Goal: Task Accomplishment & Management: Use online tool/utility

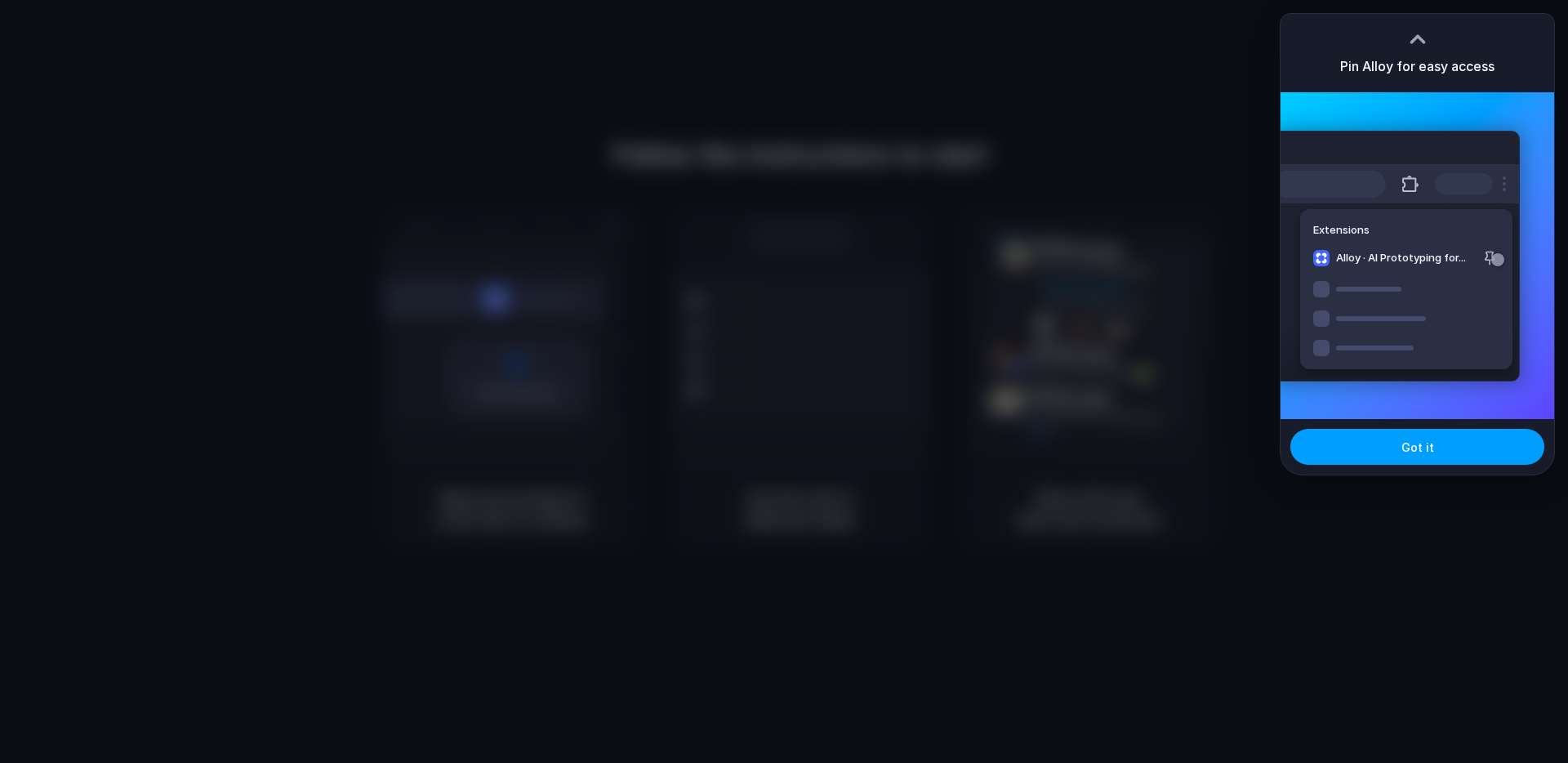
click at [1380, 443] on button "Got it" at bounding box center [1417, 446] width 254 height 36
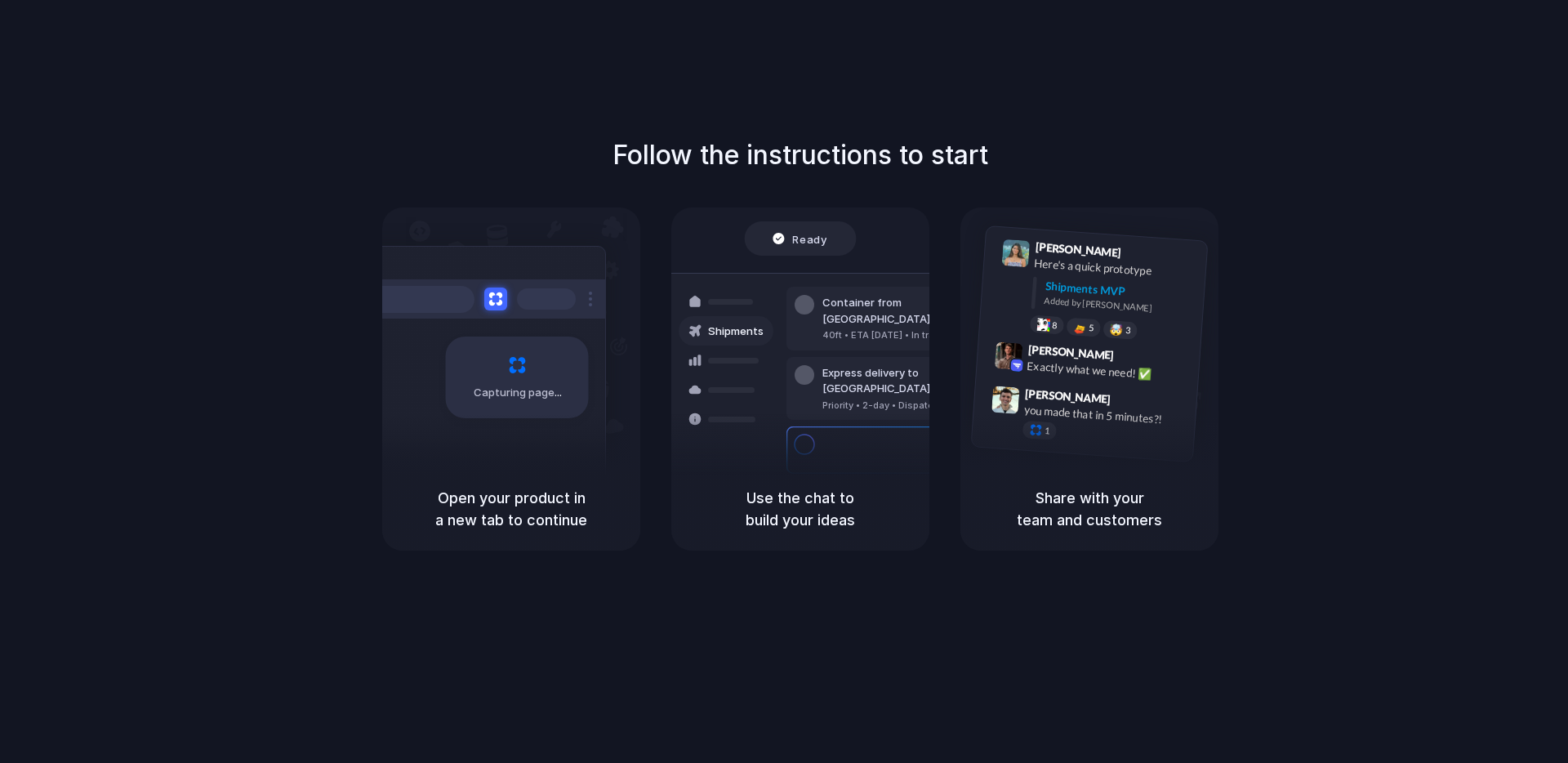
click at [1506, 222] on div "Follow the instructions to start Capturing page Open your product in a new tab …" at bounding box center [800, 343] width 1568 height 415
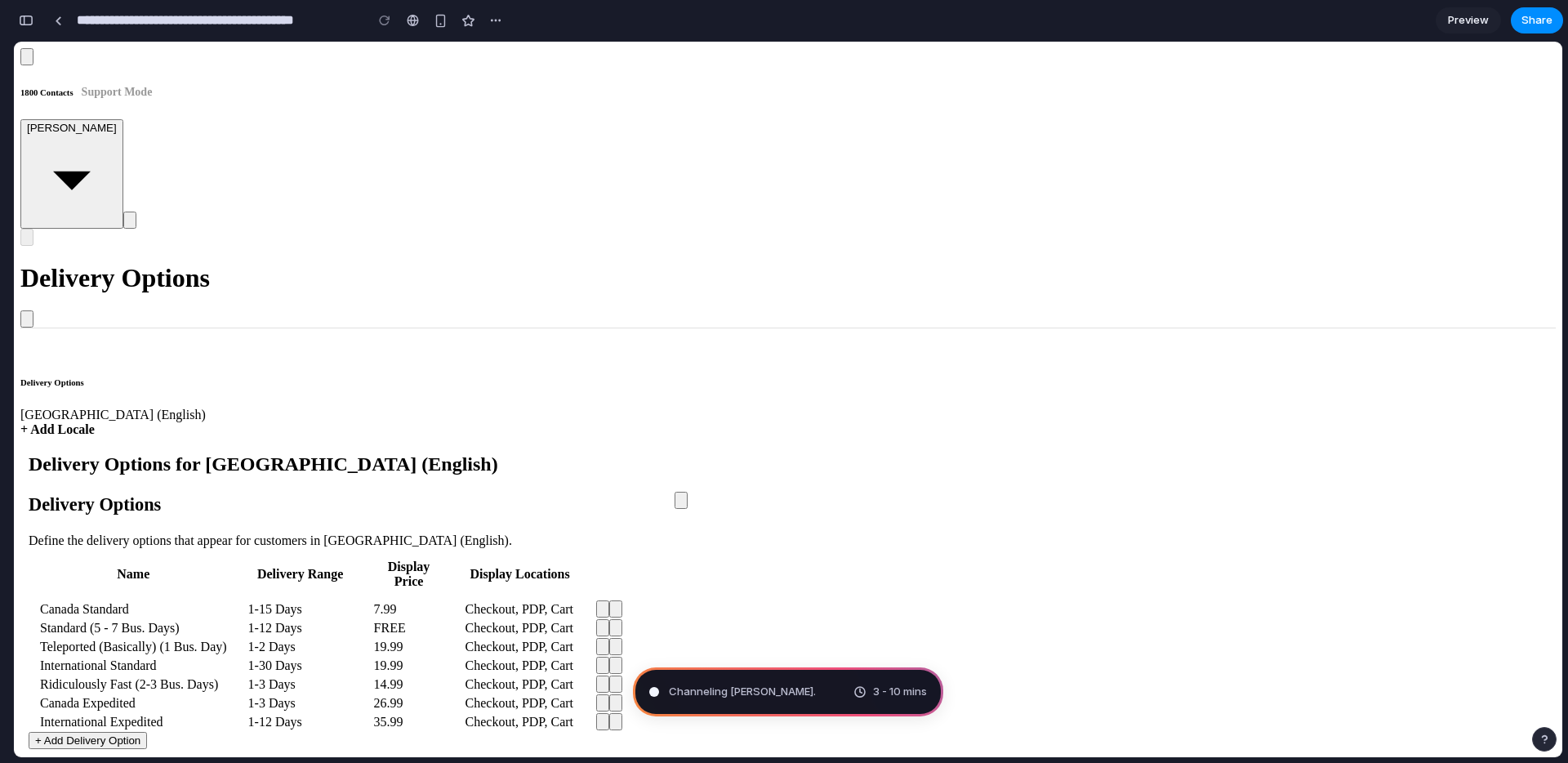
type input "**********"
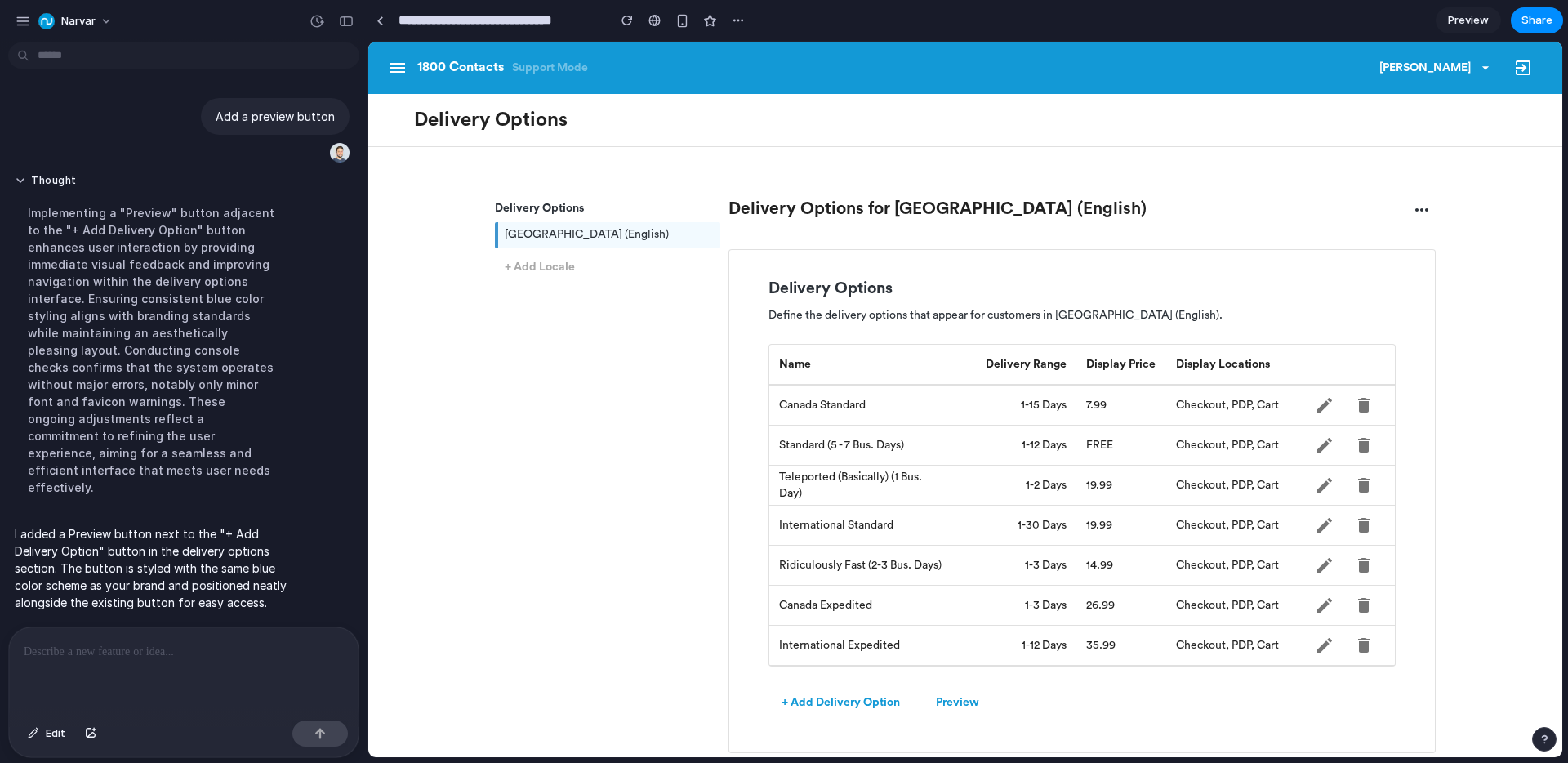
scroll to position [207, 0]
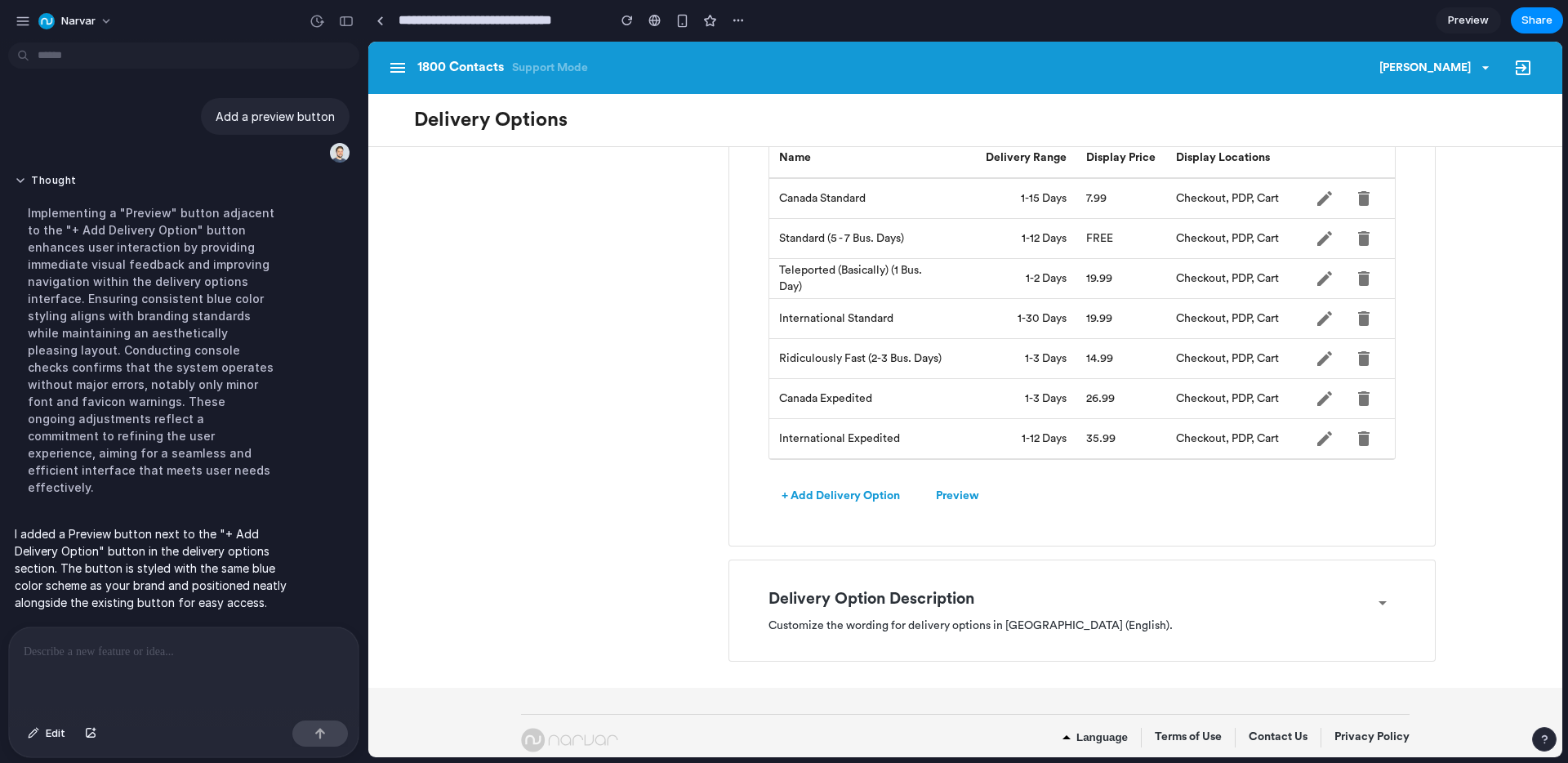
click at [958, 494] on button "Preview" at bounding box center [957, 496] width 69 height 30
click at [968, 496] on button "Preview" at bounding box center [957, 496] width 69 height 30
click at [963, 499] on button "Preview" at bounding box center [957, 496] width 69 height 30
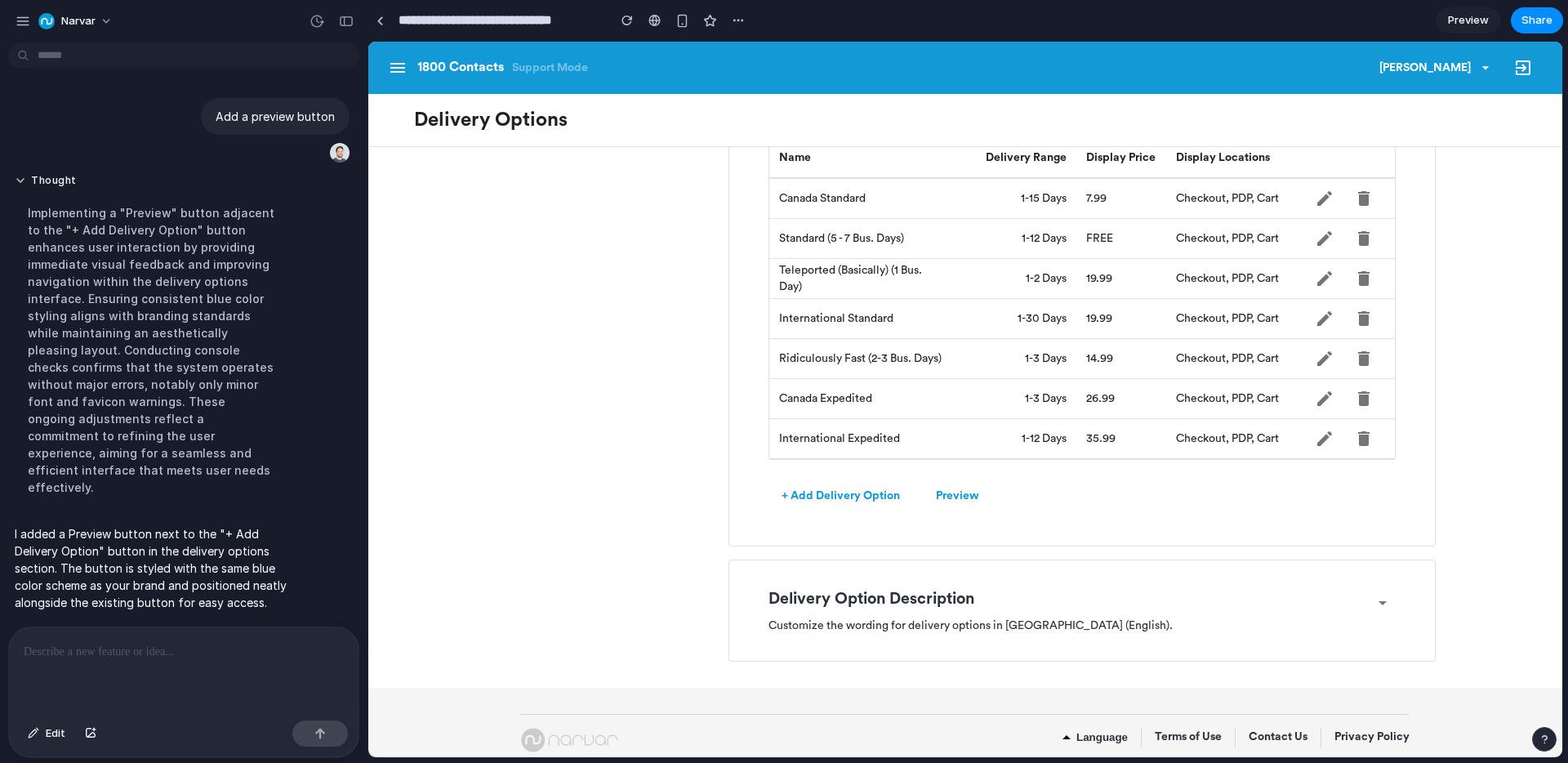
click at [850, 498] on button "+ Add Delivery Option" at bounding box center [841, 496] width 145 height 33
click at [944, 493] on button "Preview" at bounding box center [957, 496] width 69 height 30
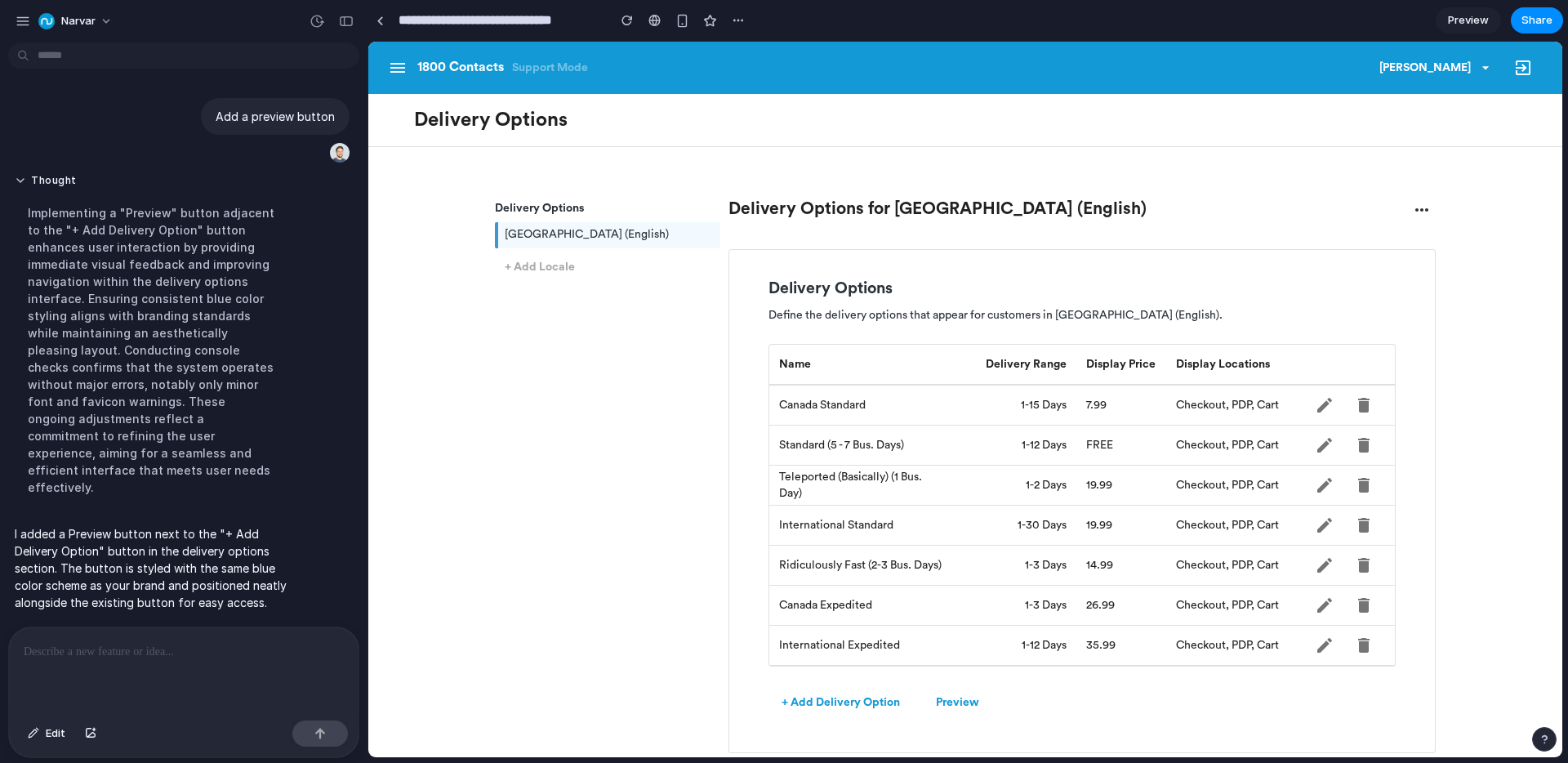
drag, startPoint x: 138, startPoint y: 649, endPoint x: 151, endPoint y: 655, distance: 14.3
click at [138, 649] on p at bounding box center [183, 652] width 321 height 20
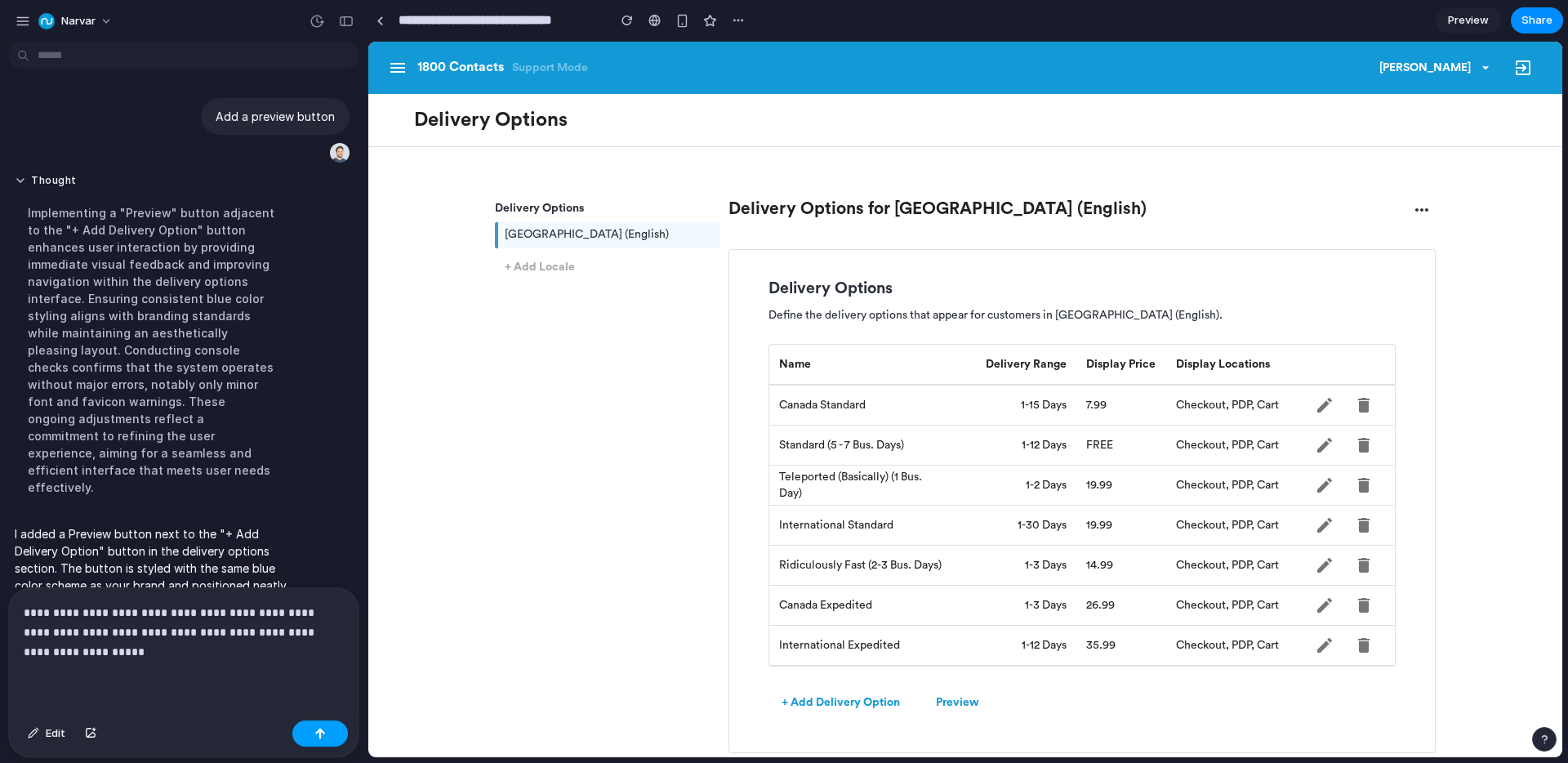
click at [314, 739] on button "button" at bounding box center [320, 733] width 56 height 26
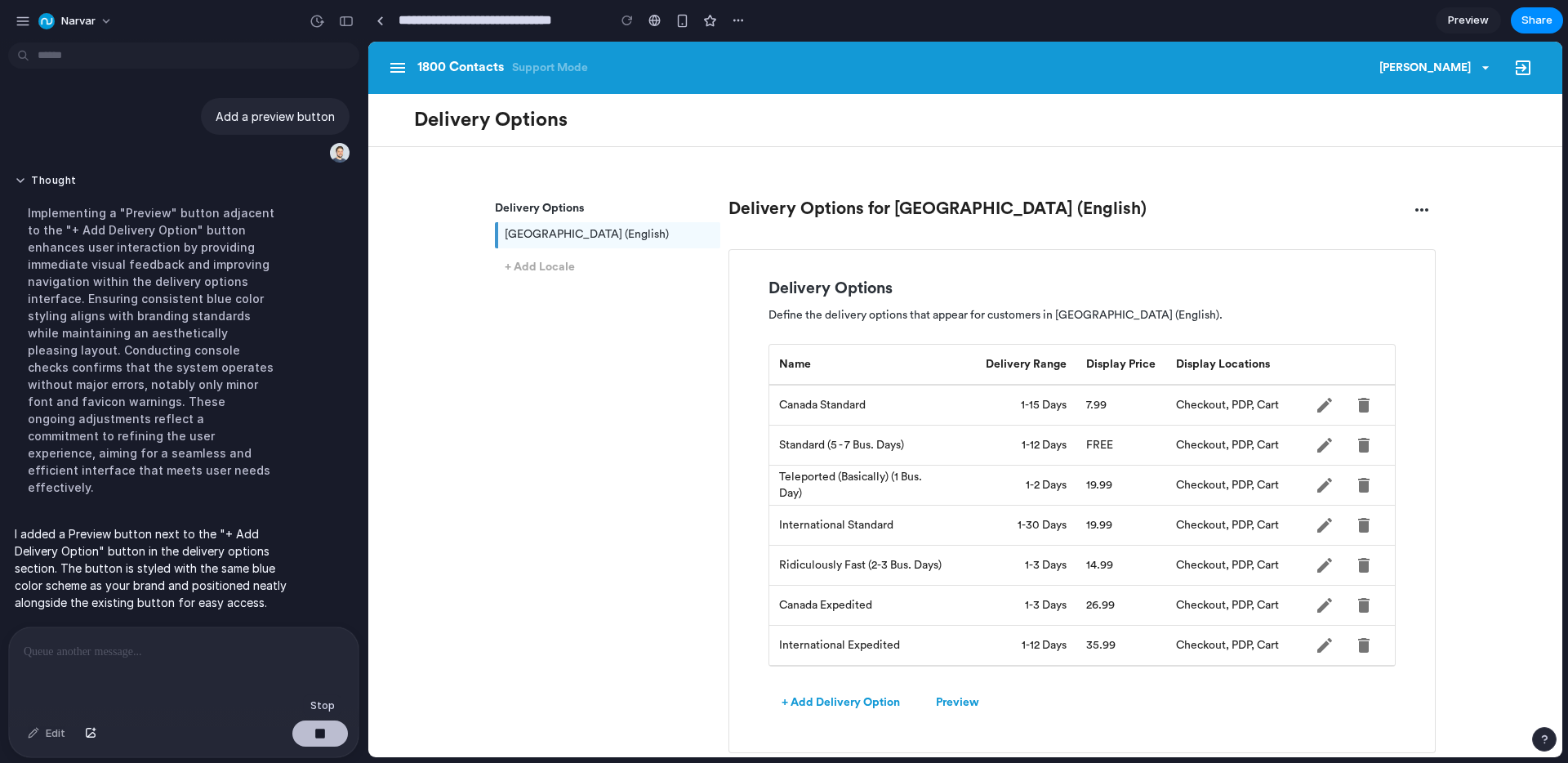
scroll to position [117, 0]
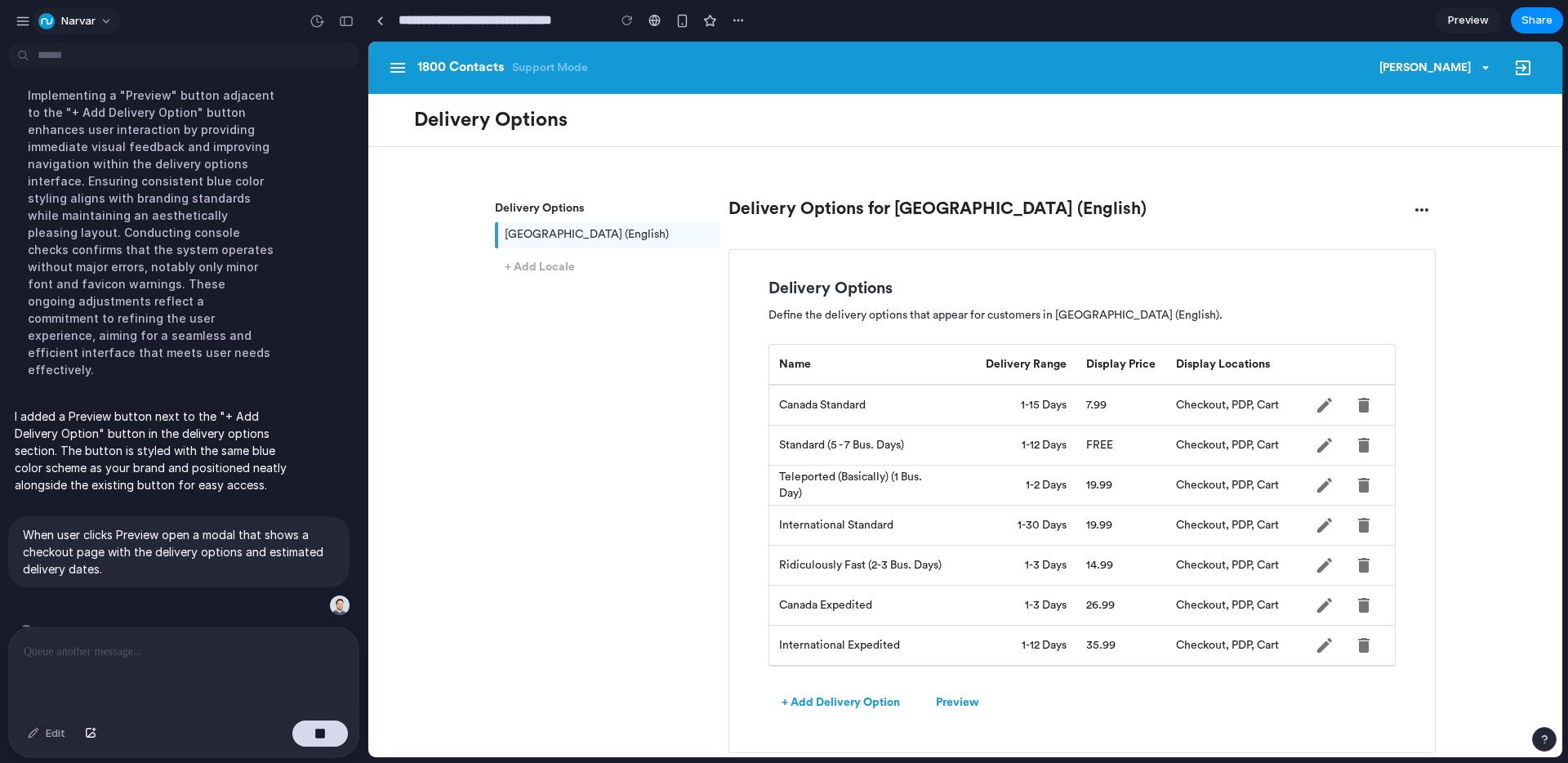
click at [92, 20] on span "Narvar" at bounding box center [78, 22] width 34 height 17
click at [165, 27] on div "Settings Invite members Change theme Sign out" at bounding box center [784, 382] width 1568 height 763
click at [22, 19] on div "button" at bounding box center [23, 22] width 15 height 15
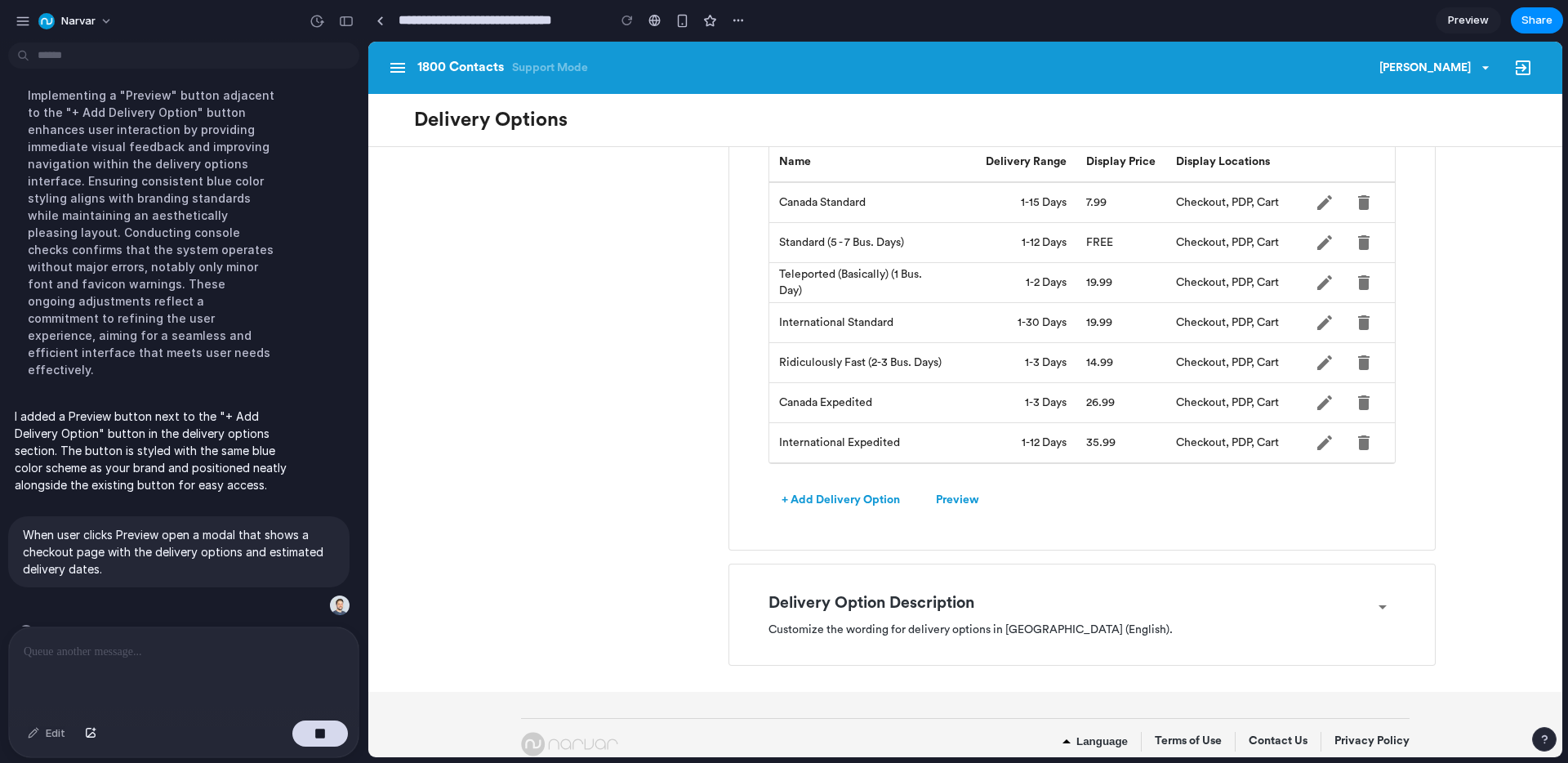
click at [963, 494] on button "Preview" at bounding box center [957, 501] width 69 height 30
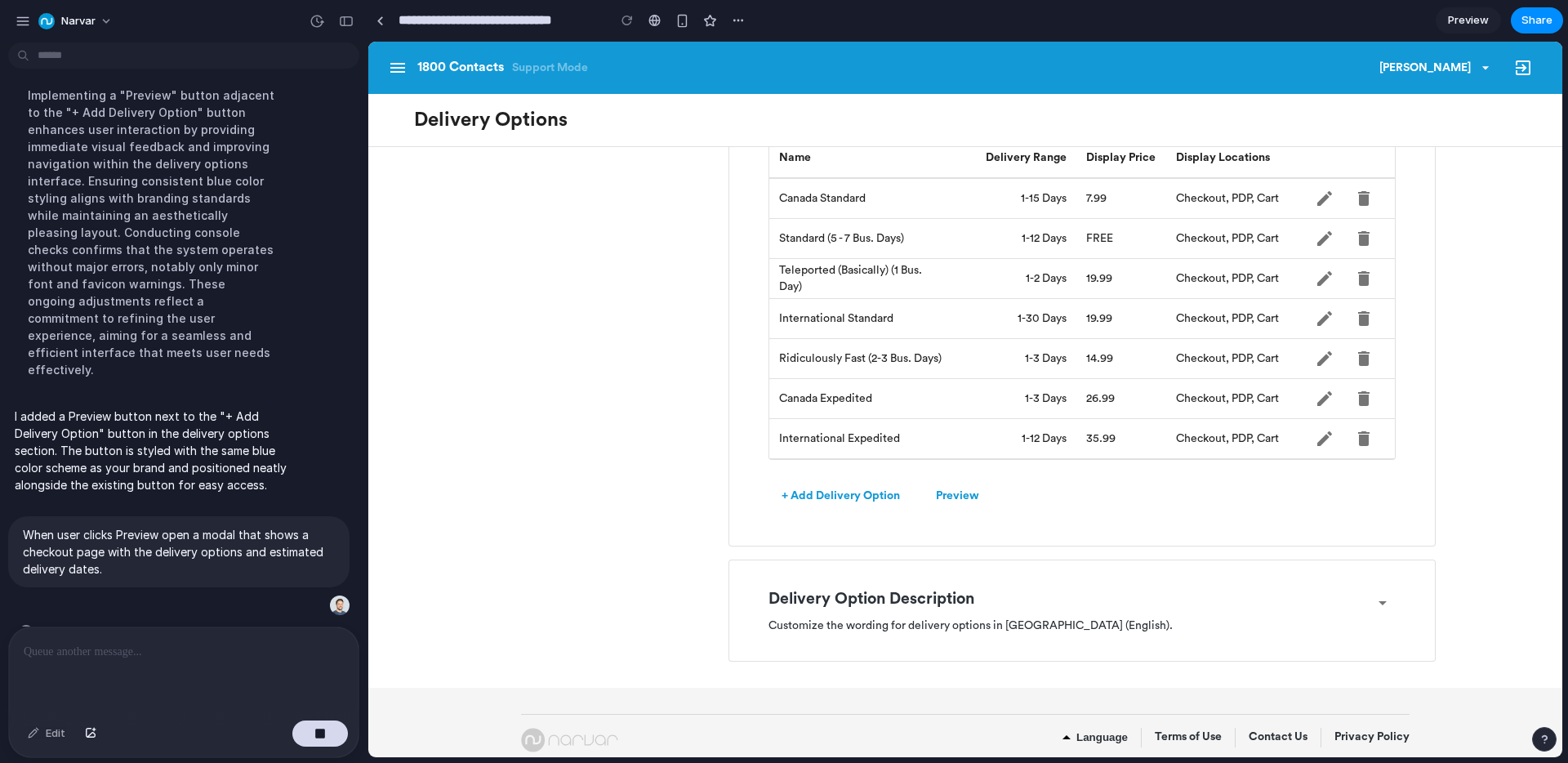
click at [963, 494] on button "Preview" at bounding box center [957, 496] width 69 height 30
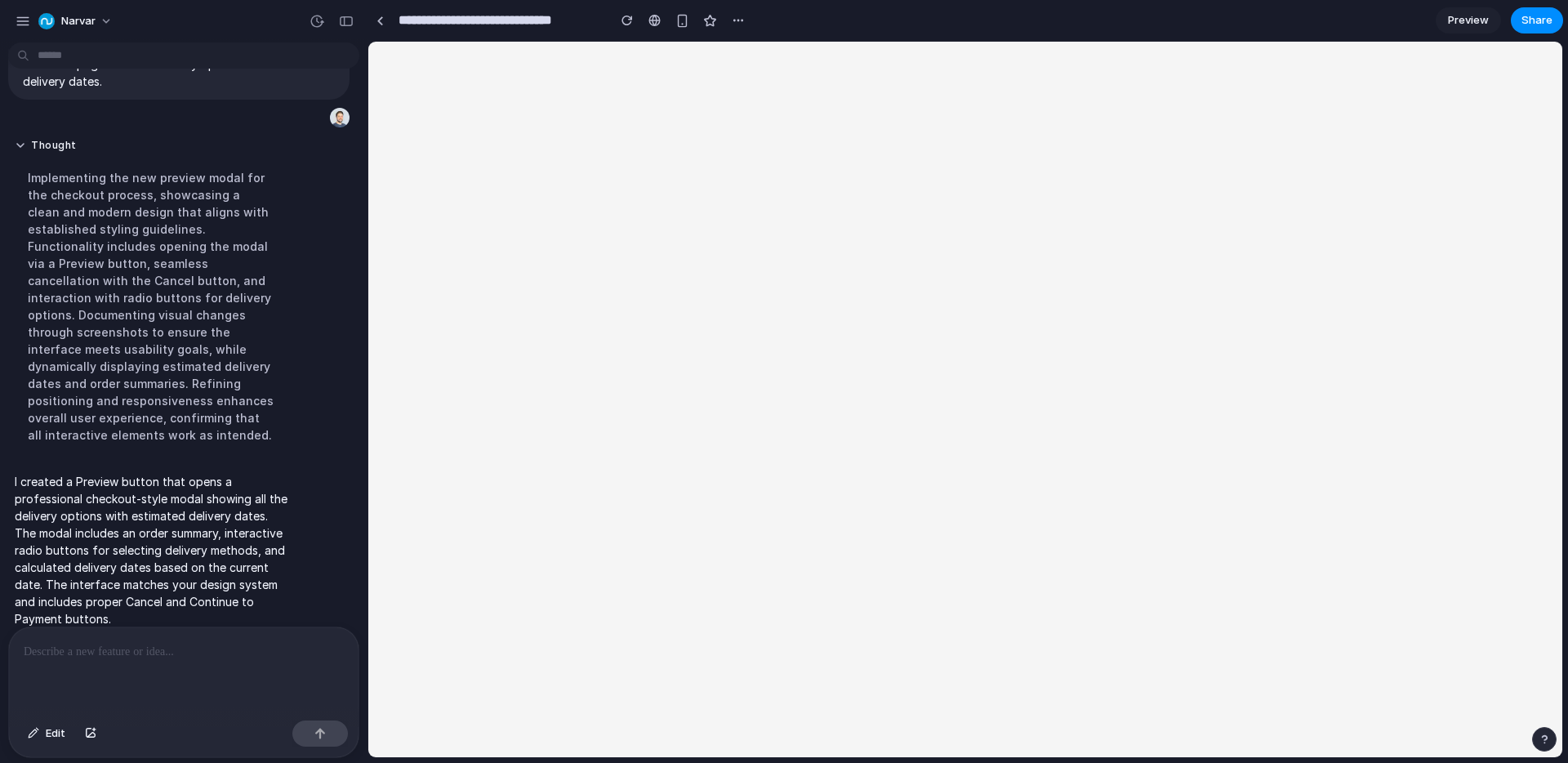
scroll to position [0, 0]
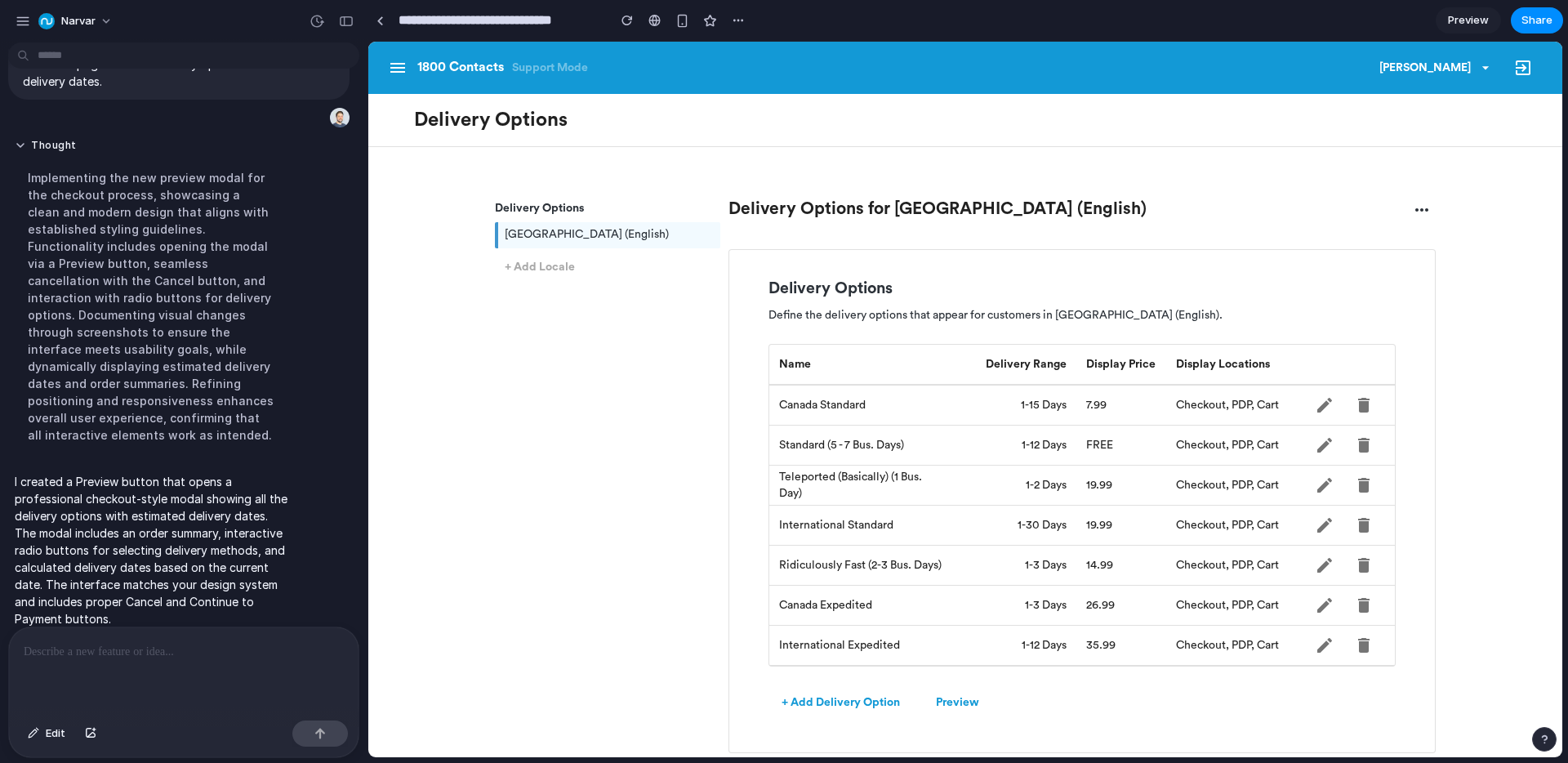
click at [952, 703] on button "Preview" at bounding box center [957, 703] width 69 height 30
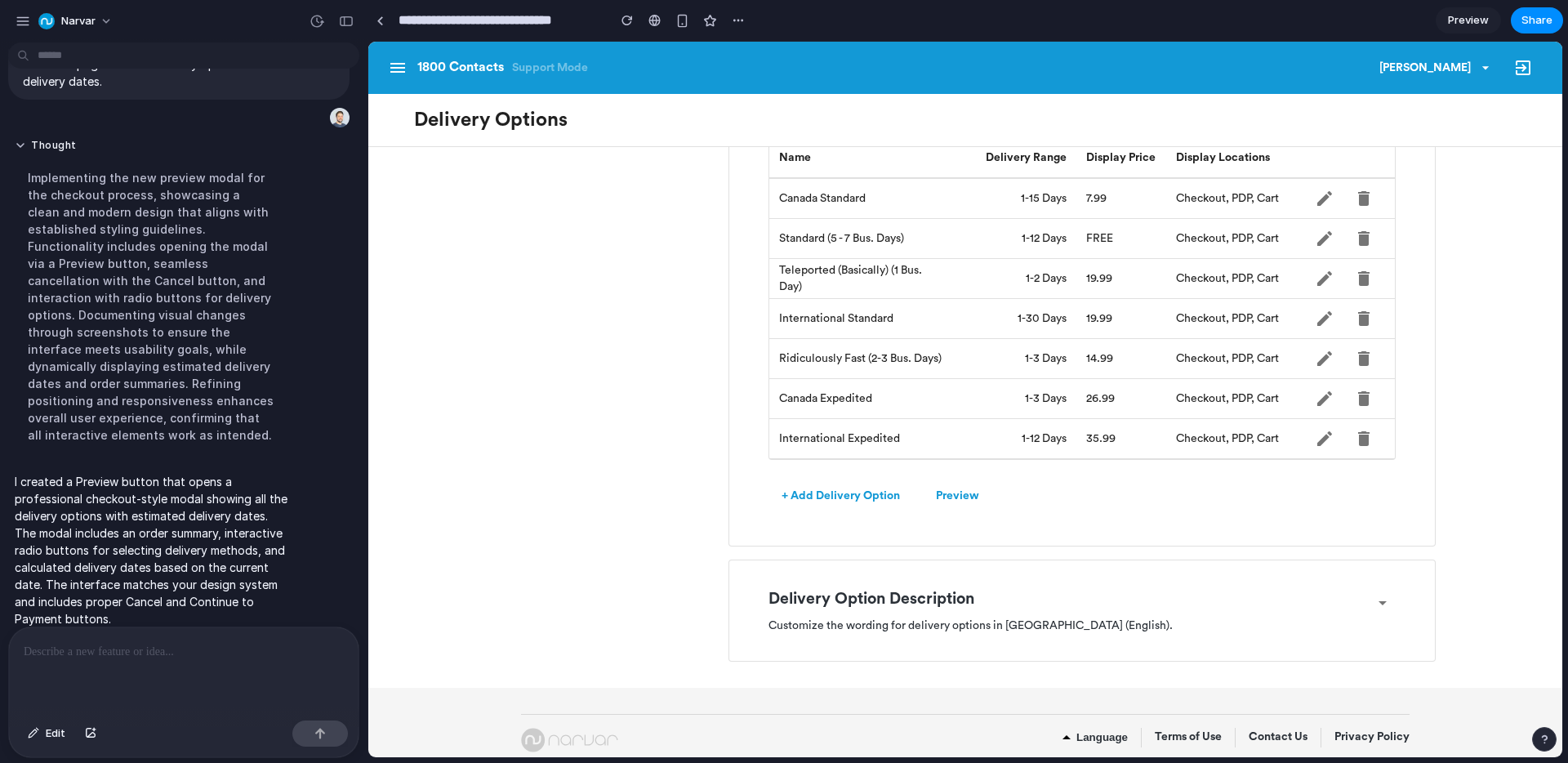
click at [1393, 594] on button "button" at bounding box center [1382, 602] width 39 height 39
click at [1384, 601] on icon "button" at bounding box center [1383, 603] width 20 height 20
click at [1401, 601] on div "Delivery Option Description Customize the wording for delivery options in [GEOG…" at bounding box center [1082, 611] width 654 height 74
click at [1391, 601] on icon "button" at bounding box center [1383, 603] width 20 height 20
click at [674, 26] on button "button" at bounding box center [682, 20] width 24 height 24
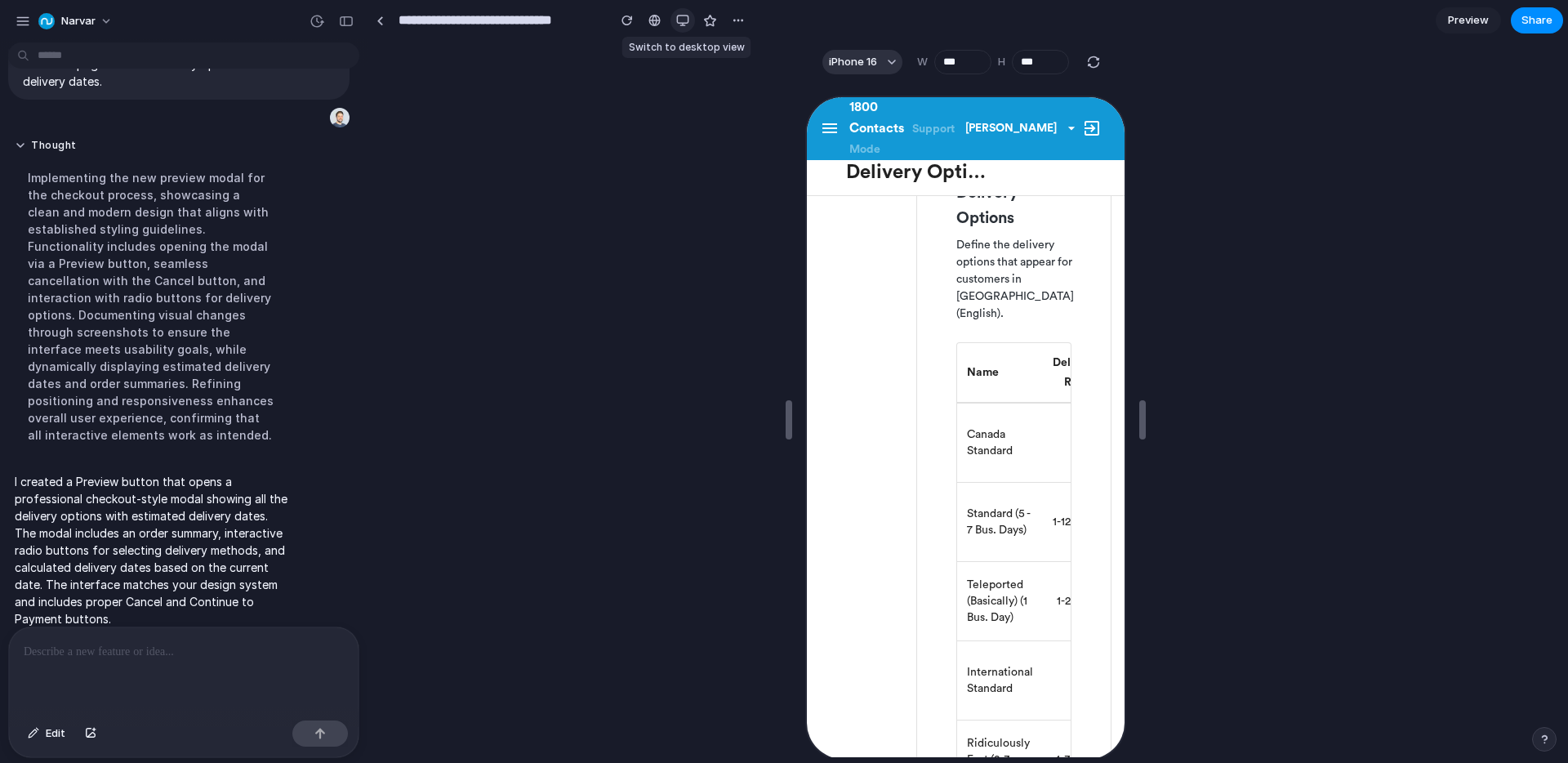
click at [682, 25] on div "button" at bounding box center [683, 21] width 13 height 13
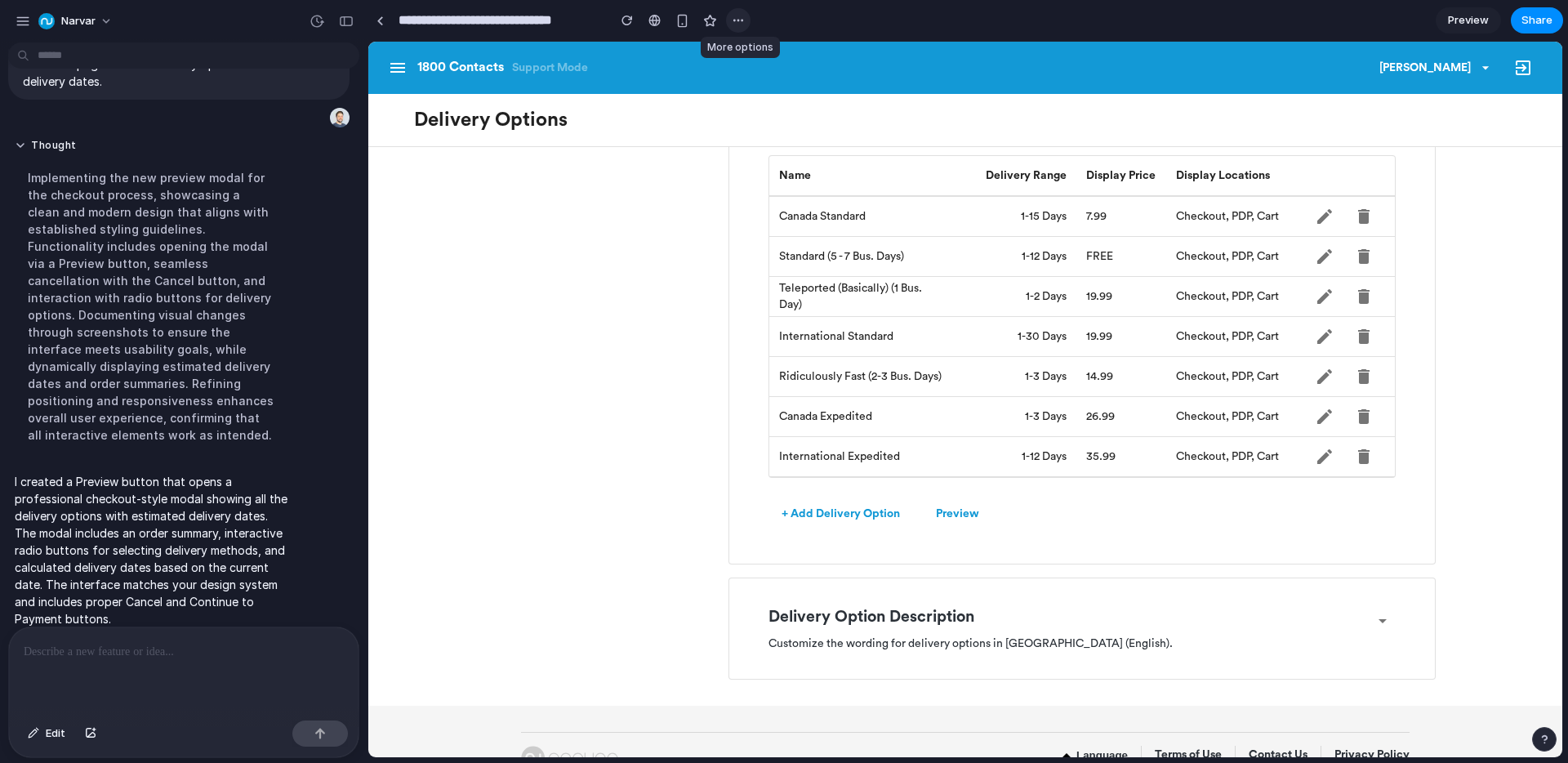
click at [737, 20] on div "button" at bounding box center [739, 21] width 13 height 13
click at [737, 20] on div "Duplicate Delete" at bounding box center [784, 382] width 1568 height 763
